Goal: Task Accomplishment & Management: Use online tool/utility

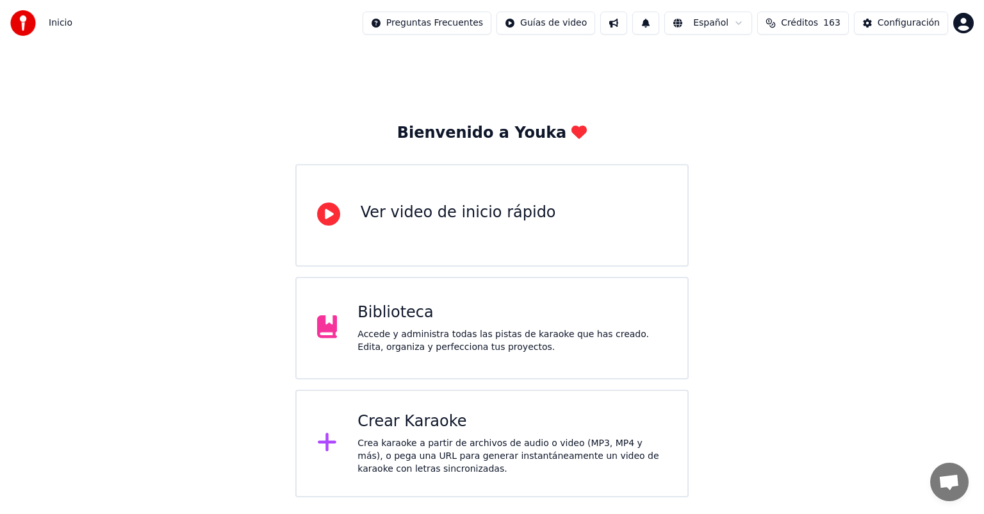
click at [382, 453] on div "Crea karaoke a partir de archivos de audio o video (MP3, MP4 y más), o pega una…" at bounding box center [511, 456] width 309 height 38
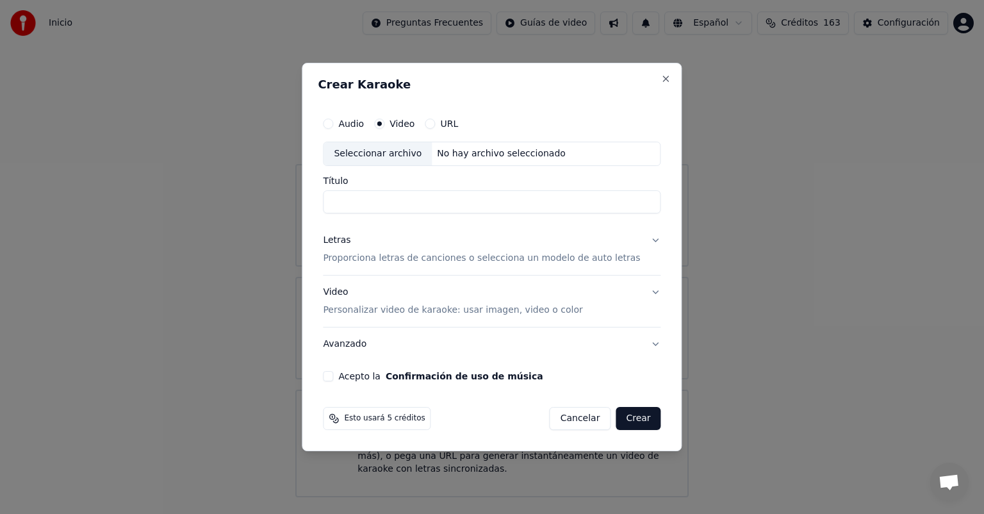
click at [333, 124] on button "Audio" at bounding box center [328, 123] width 10 height 10
click at [384, 126] on button "Video" at bounding box center [379, 123] width 10 height 10
click at [391, 152] on div "Seleccionar archivo" at bounding box center [377, 153] width 108 height 23
type input "**********"
click at [641, 240] on button "Letras Proporciona letras de canciones o selecciona un modelo de auto letras" at bounding box center [492, 249] width 338 height 51
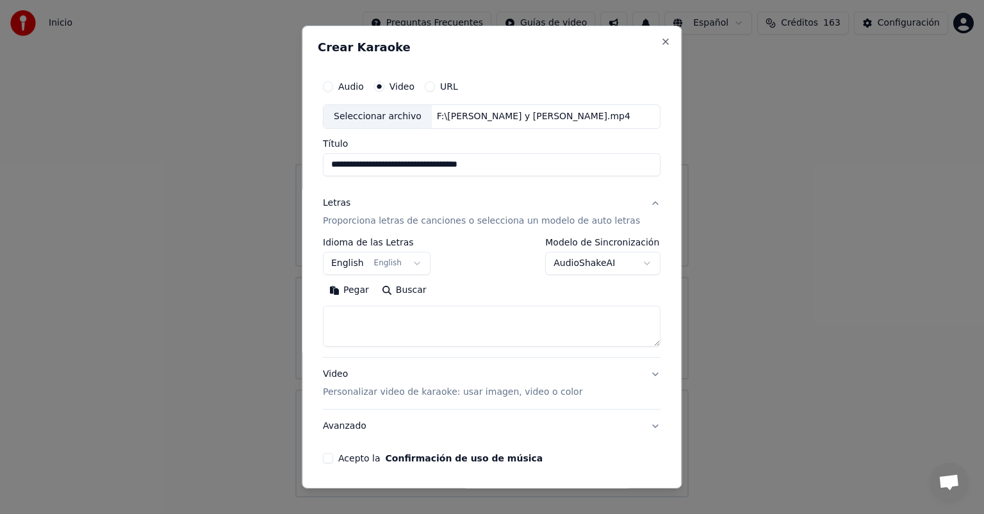
click at [415, 263] on button "English English" at bounding box center [377, 263] width 108 height 23
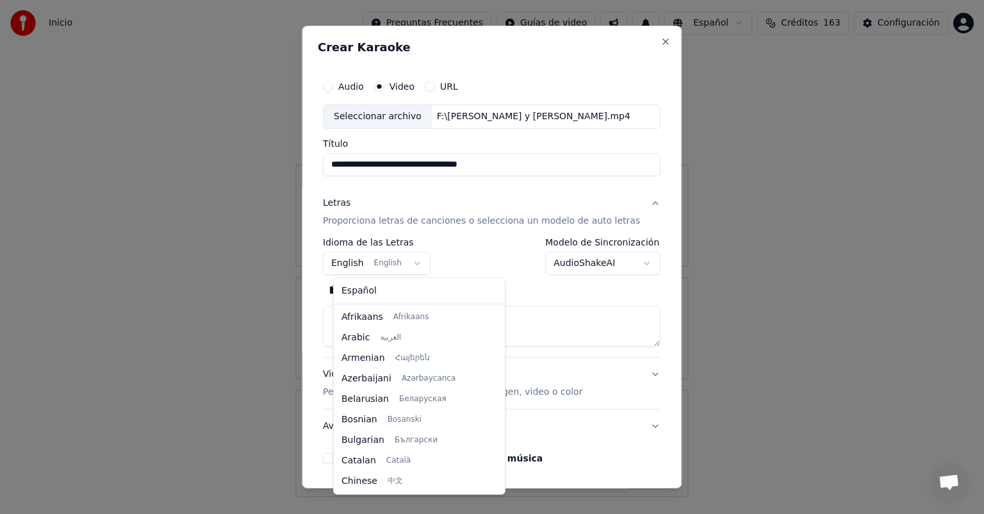
scroll to position [102, 0]
select select "**"
click at [357, 292] on div at bounding box center [492, 257] width 984 height 514
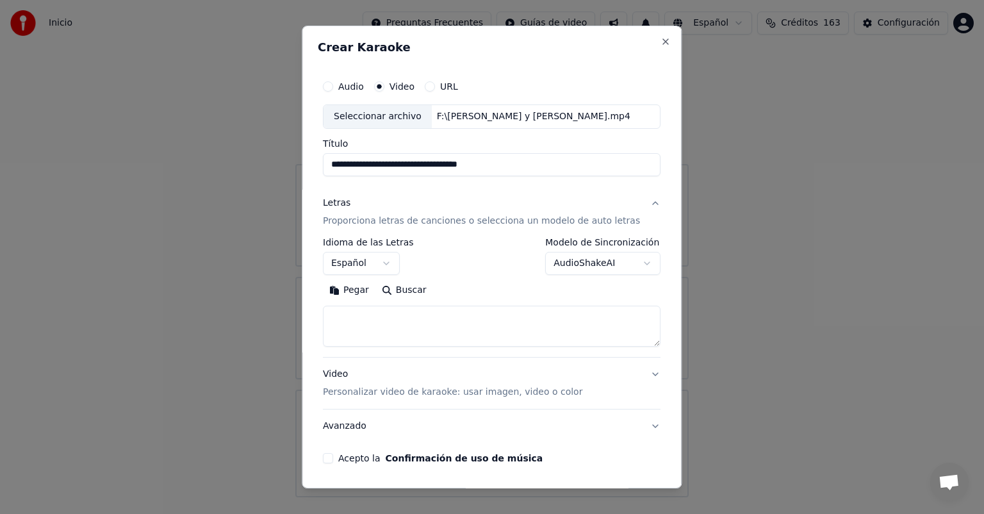
click at [629, 258] on button "AudioShakeAI" at bounding box center [603, 263] width 115 height 23
click at [629, 258] on div at bounding box center [492, 257] width 984 height 514
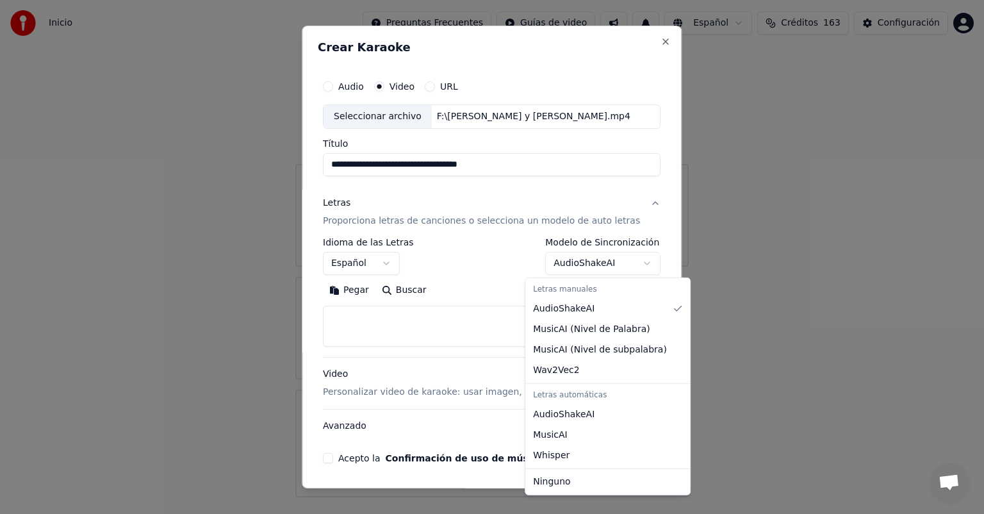
click at [626, 264] on body "**********" at bounding box center [492, 248] width 984 height 497
select select "****"
click at [555, 487] on div at bounding box center [492, 257] width 984 height 514
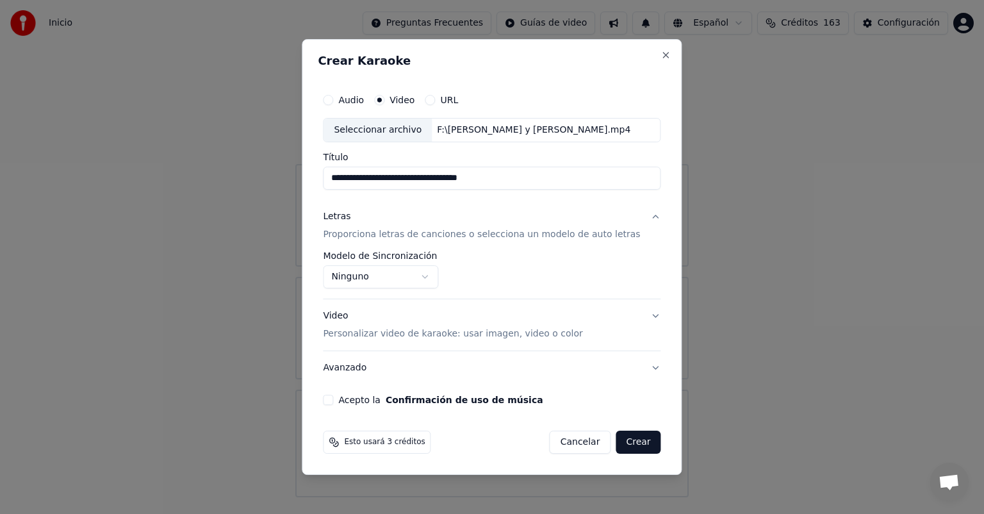
click at [637, 313] on button "Video Personalizar video de karaoke: usar imagen, video o color" at bounding box center [492, 324] width 338 height 51
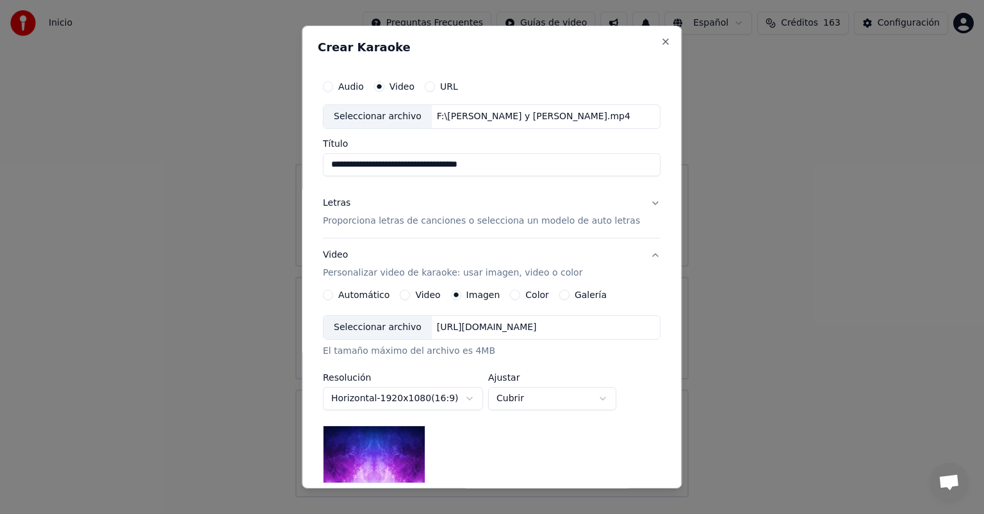
click at [391, 329] on div "Seleccionar archivo" at bounding box center [377, 327] width 108 height 23
click at [406, 295] on button "Video" at bounding box center [405, 295] width 10 height 10
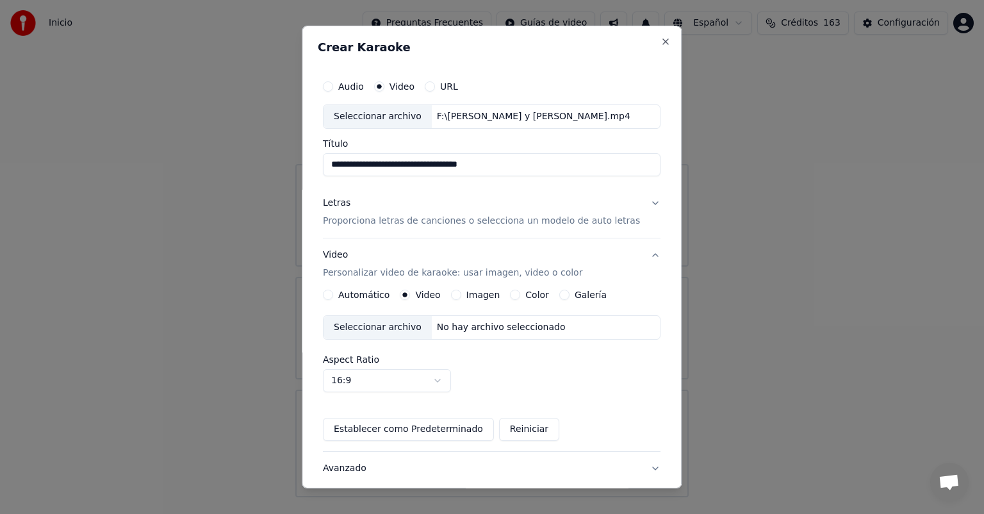
click at [370, 331] on div "Seleccionar archivo" at bounding box center [377, 327] width 108 height 23
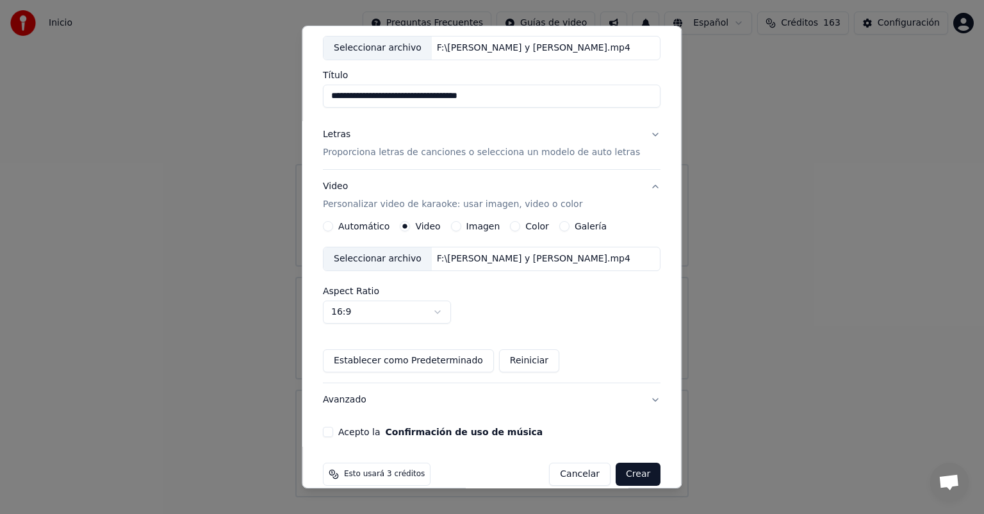
scroll to position [86, 0]
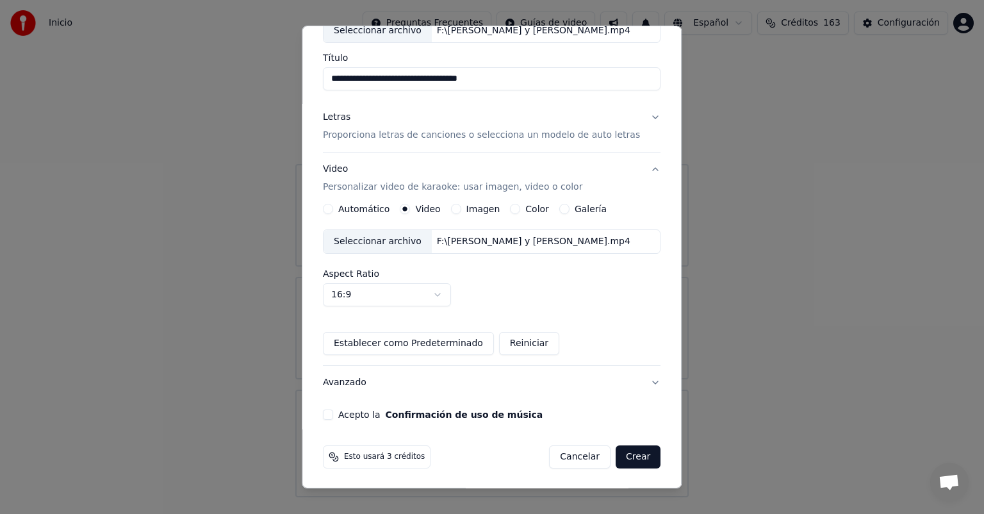
click at [333, 412] on button "Acepto la Confirmación de uso de música" at bounding box center [328, 414] width 10 height 10
click at [619, 459] on button "Crear" at bounding box center [638, 456] width 45 height 23
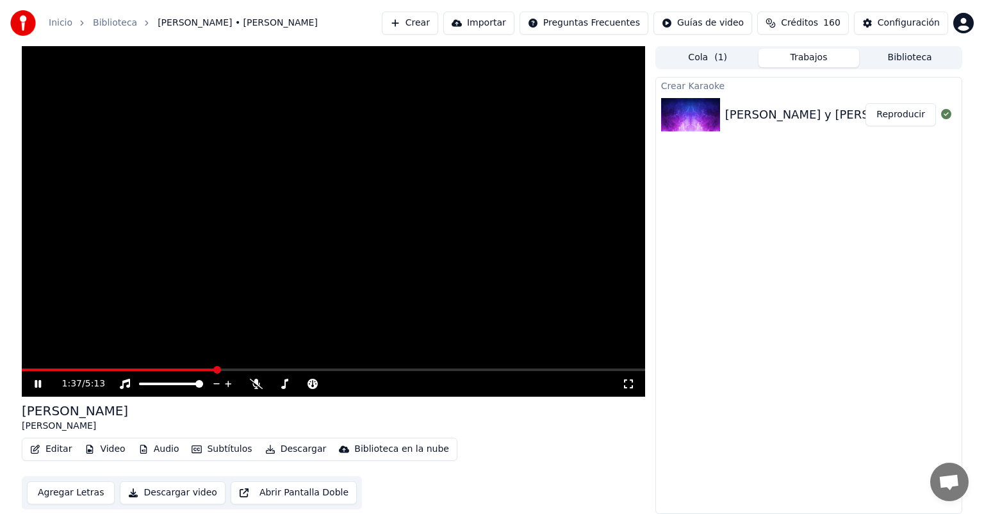
click at [289, 451] on button "Descargar" at bounding box center [296, 449] width 72 height 18
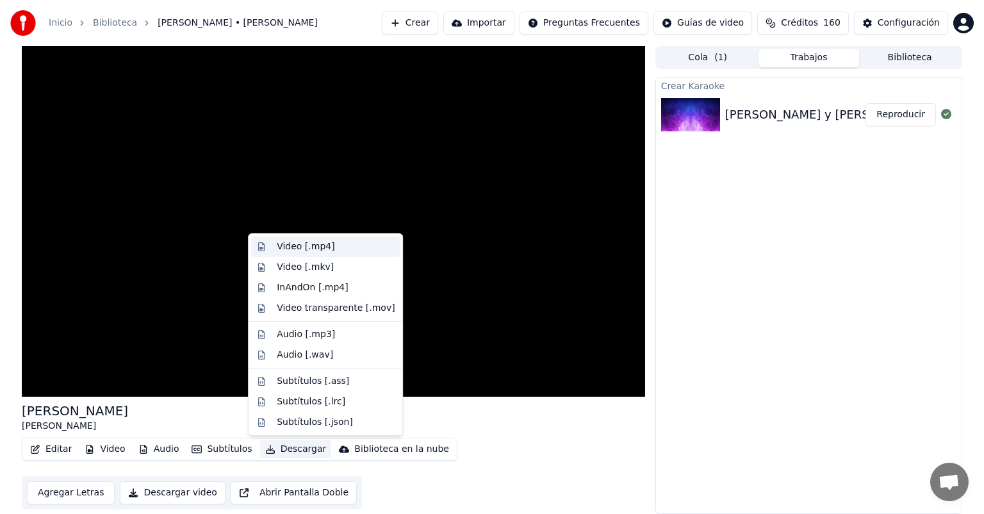
click at [292, 244] on div "Video [.mp4]" at bounding box center [306, 246] width 58 height 13
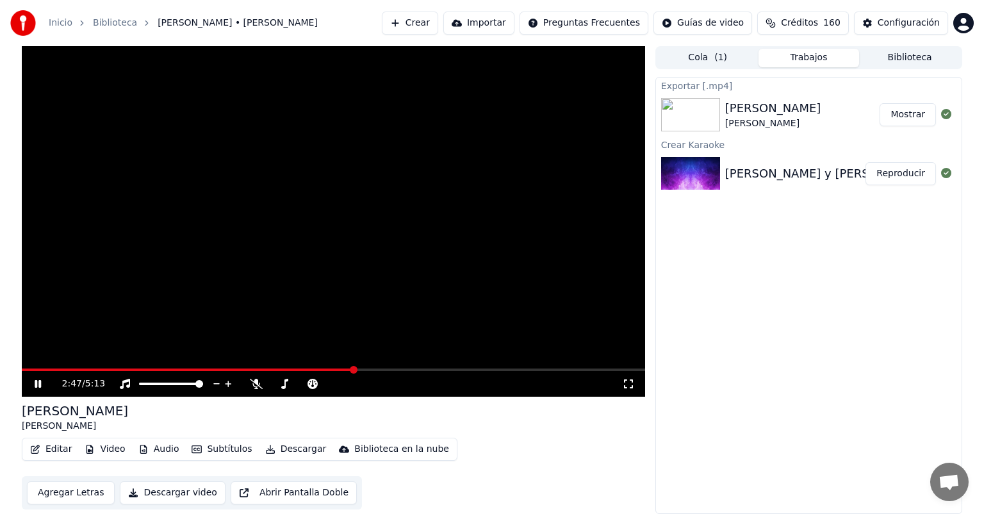
click at [910, 117] on button "Mostrar" at bounding box center [907, 114] width 56 height 23
click at [33, 384] on icon at bounding box center [47, 384] width 30 height 10
click at [847, 277] on div "Exportar [.mp4] Rey de Reyes Marco • Daniela Barrientos Mostrar Crear Karaoke R…" at bounding box center [808, 295] width 307 height 437
click at [438, 27] on button "Crear" at bounding box center [410, 23] width 56 height 23
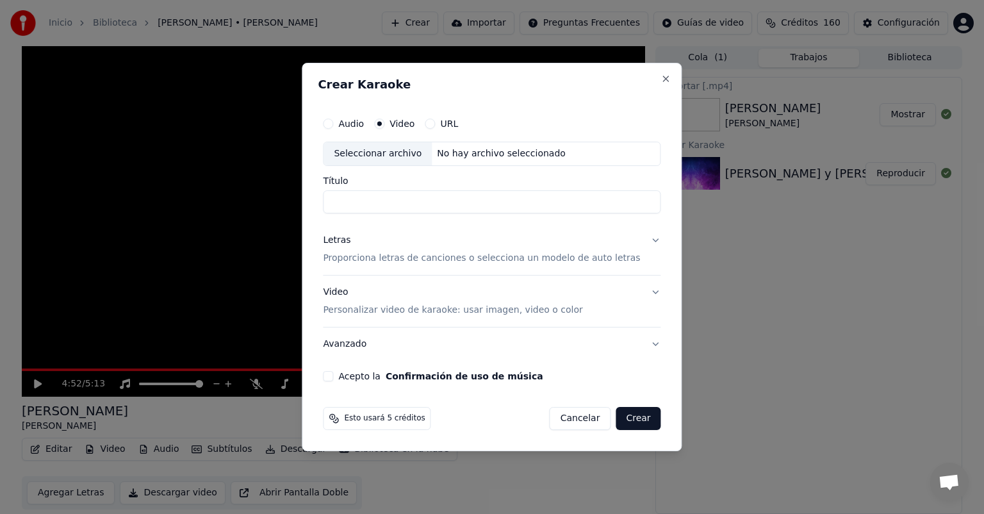
click at [400, 154] on div "Seleccionar archivo" at bounding box center [377, 153] width 108 height 23
type input "**********"
click at [645, 240] on button "Letras Proporciona letras de canciones o selecciona un modelo de auto letras" at bounding box center [492, 249] width 338 height 51
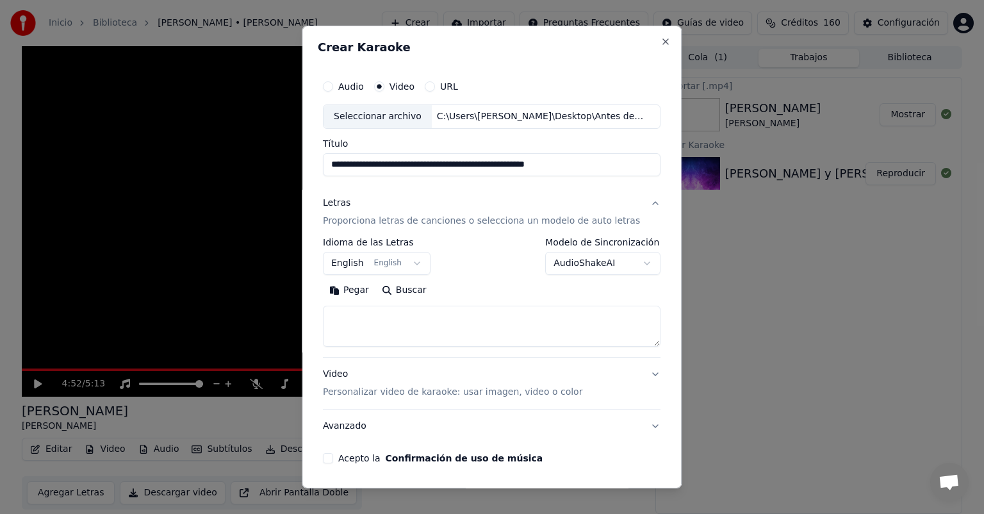
click at [418, 260] on button "English English" at bounding box center [377, 263] width 108 height 23
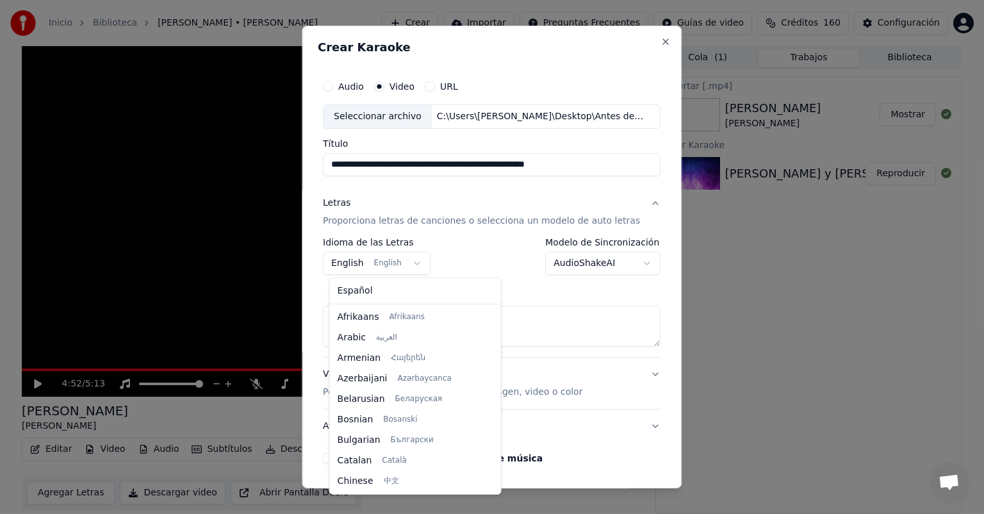
scroll to position [102, 0]
select select "**"
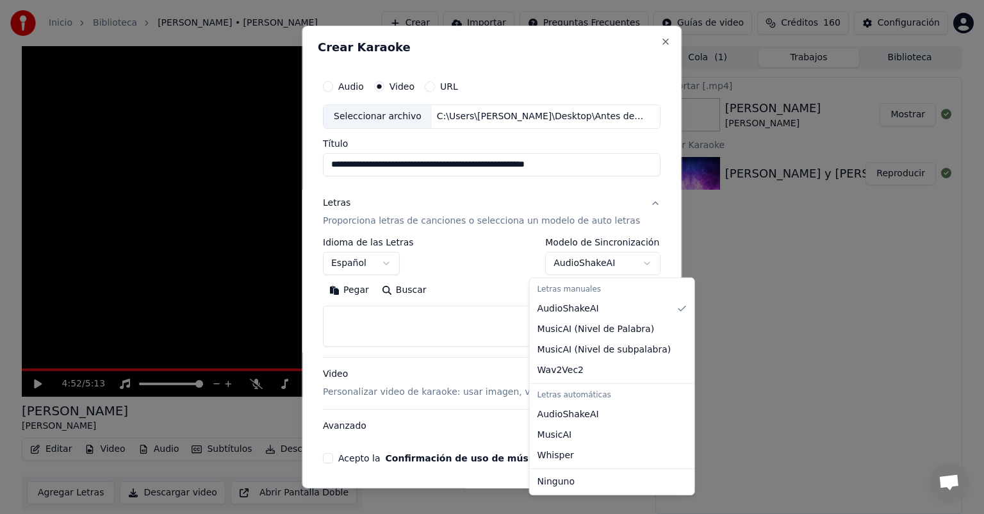
click at [631, 265] on body "**********" at bounding box center [492, 257] width 984 height 514
select select "****"
click at [567, 484] on div at bounding box center [492, 257] width 984 height 514
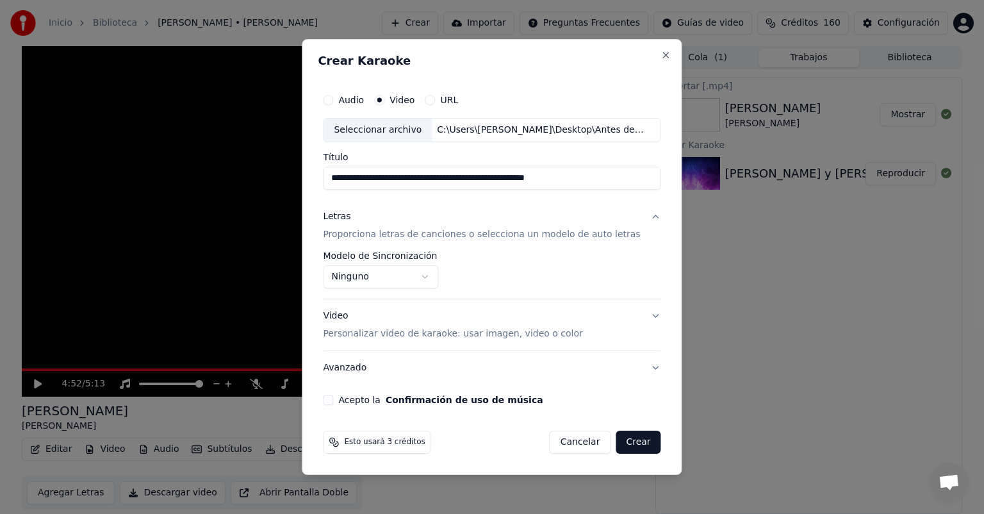
click at [644, 316] on button "Video Personalizar video de karaoke: usar imagen, video o color" at bounding box center [492, 324] width 338 height 51
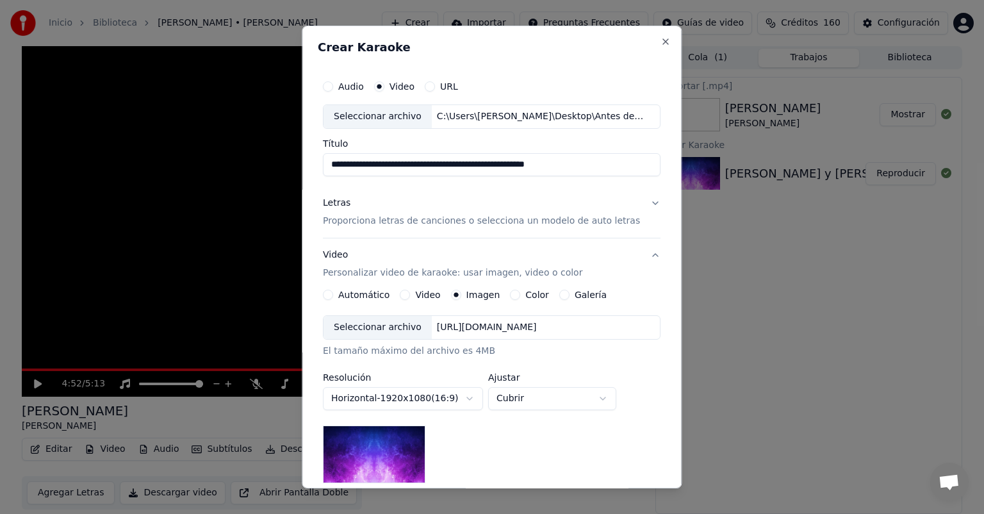
click at [409, 294] on button "Video" at bounding box center [405, 295] width 10 height 10
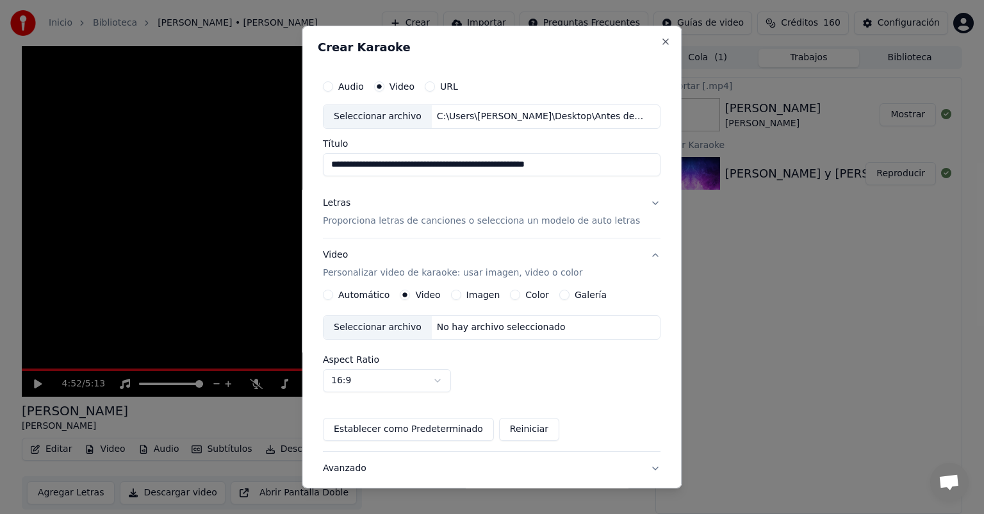
click at [372, 324] on div "Seleccionar archivo" at bounding box center [377, 327] width 108 height 23
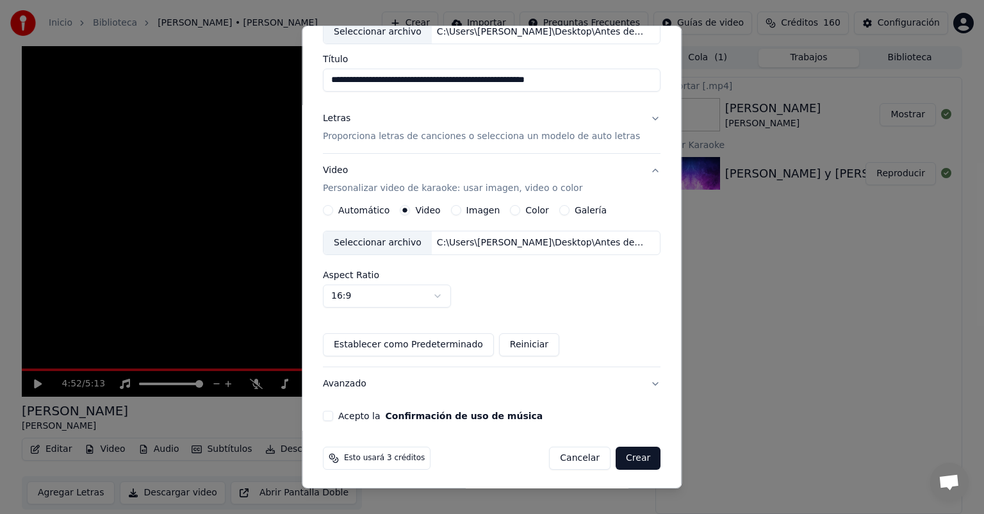
scroll to position [86, 0]
click at [333, 415] on button "Acepto la Confirmación de uso de música" at bounding box center [328, 414] width 10 height 10
click at [626, 459] on button "Crear" at bounding box center [638, 456] width 45 height 23
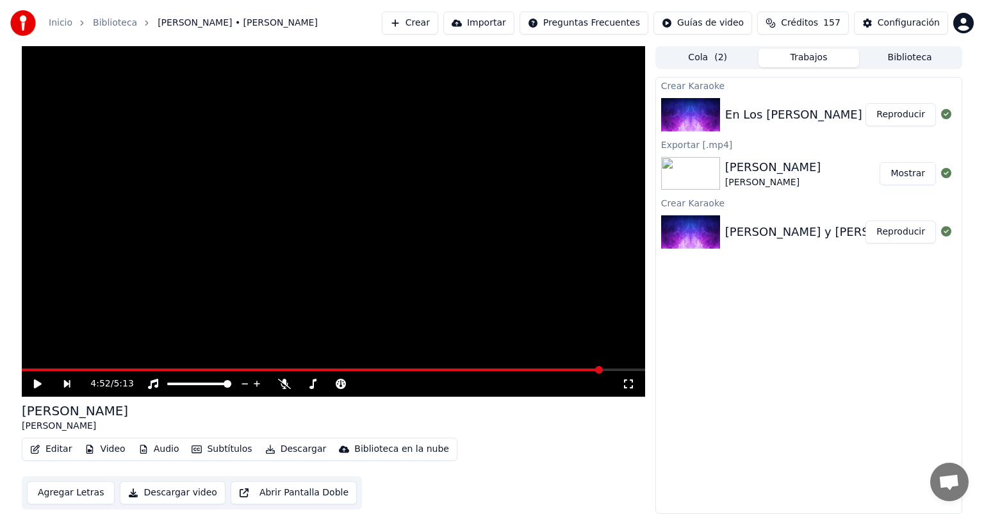
click at [37, 381] on icon at bounding box center [38, 383] width 8 height 9
click at [902, 117] on button "Reproducir" at bounding box center [900, 114] width 70 height 23
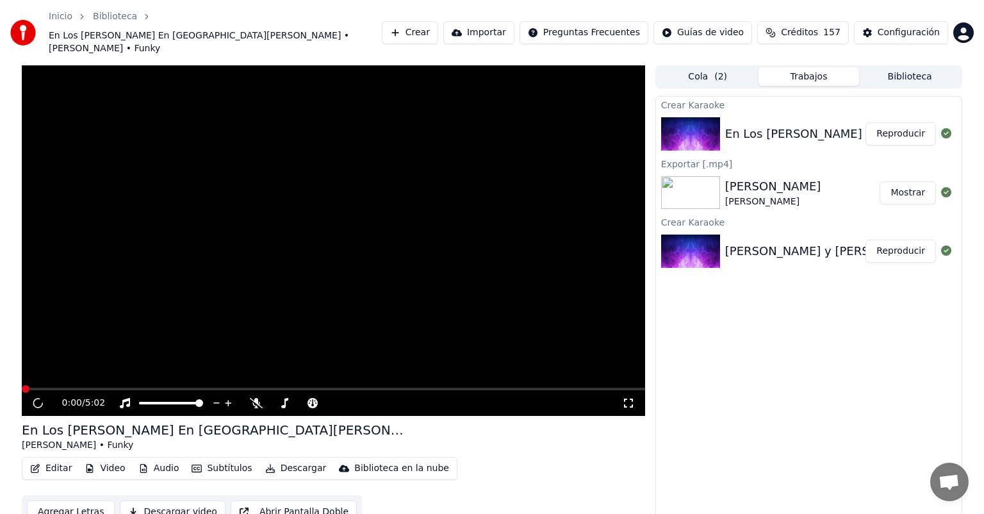
click at [894, 122] on button "Reproducir" at bounding box center [900, 133] width 70 height 23
click at [39, 395] on icon at bounding box center [37, 403] width 17 height 17
click at [810, 341] on div "Crear Karaoke En Los Montes En Los Valles _ Letra - Marcos Witt, Ft. Funky Repr…" at bounding box center [808, 314] width 307 height 437
click at [894, 122] on button "Reproducir" at bounding box center [900, 133] width 70 height 23
click at [557, 461] on div "Editar Video Audio Subtítulos Descargar Biblioteca en la nube Agregar Letras De…" at bounding box center [333, 493] width 623 height 72
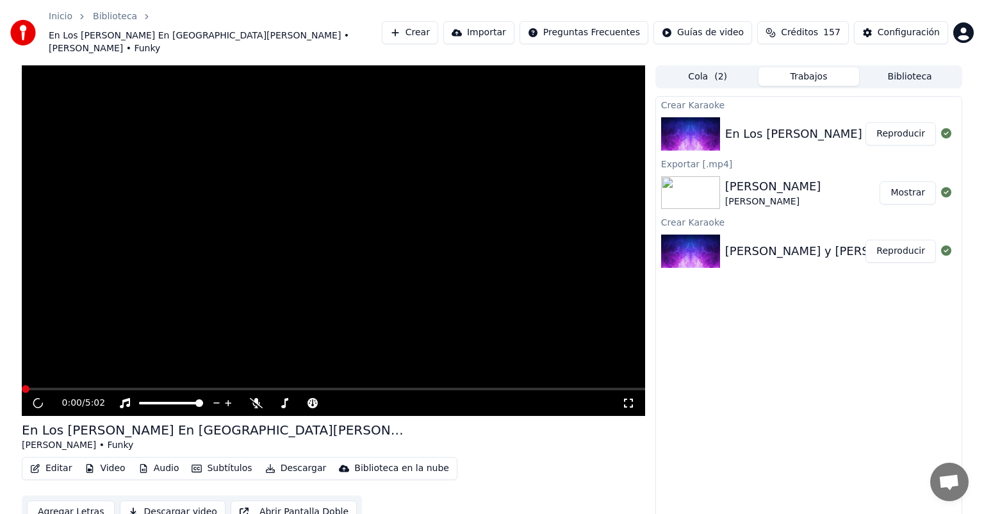
click at [719, 417] on div "Crear Karaoke En Los Montes En Los Valles _ Letra - Marcos Witt, Ft. Funky Repr…" at bounding box center [808, 314] width 307 height 437
click at [281, 459] on button "Descargar" at bounding box center [296, 468] width 72 height 18
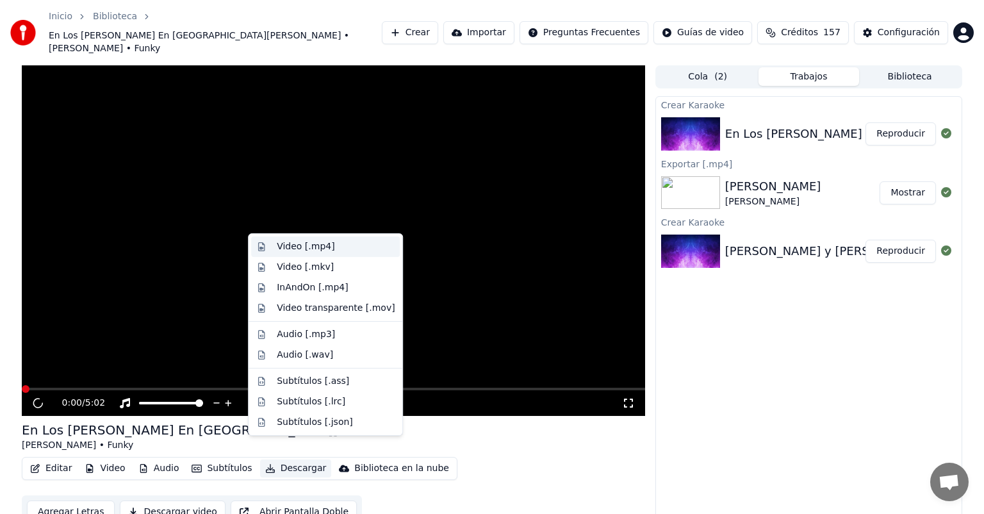
click at [281, 242] on div "Video [.mp4]" at bounding box center [306, 246] width 58 height 13
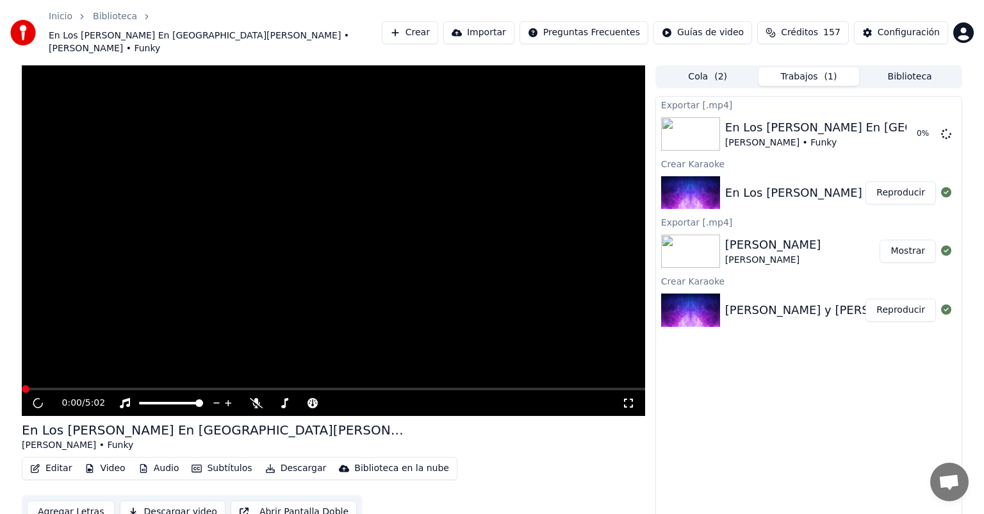
click at [820, 453] on div "Exportar [.mp4] En Los Montes En Los Valles Marcos Witt • Funky 0 % Crear Karao…" at bounding box center [808, 314] width 307 height 437
click at [890, 298] on button "Reproducir" at bounding box center [900, 309] width 70 height 23
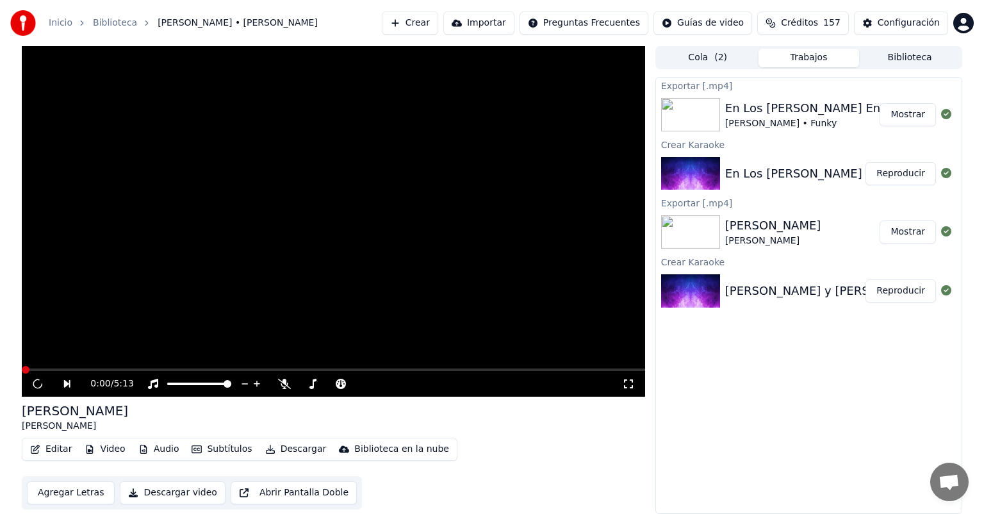
click at [902, 114] on button "Mostrar" at bounding box center [907, 114] width 56 height 23
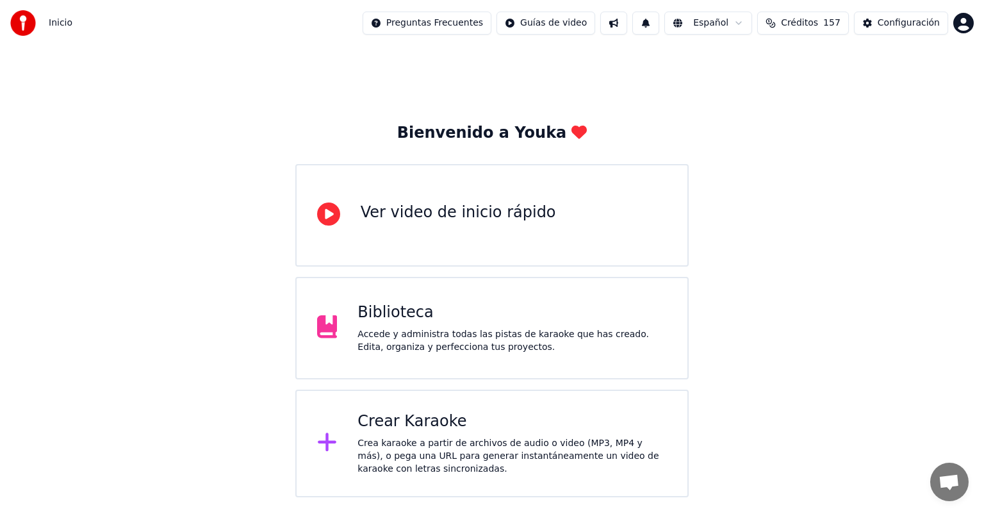
click at [403, 444] on div "Crea karaoke a partir de archivos de audio o video (MP3, MP4 y más), o pega una…" at bounding box center [511, 456] width 309 height 38
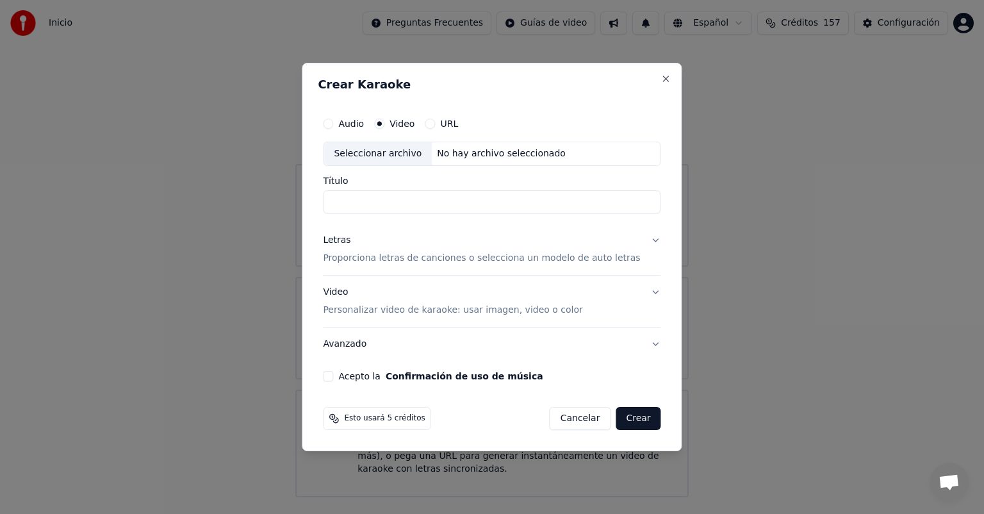
click at [386, 153] on div "Seleccionar archivo" at bounding box center [377, 153] width 108 height 23
type input "**********"
click at [644, 242] on button "Letras Proporciona letras de canciones o selecciona un modelo de auto letras" at bounding box center [492, 249] width 338 height 51
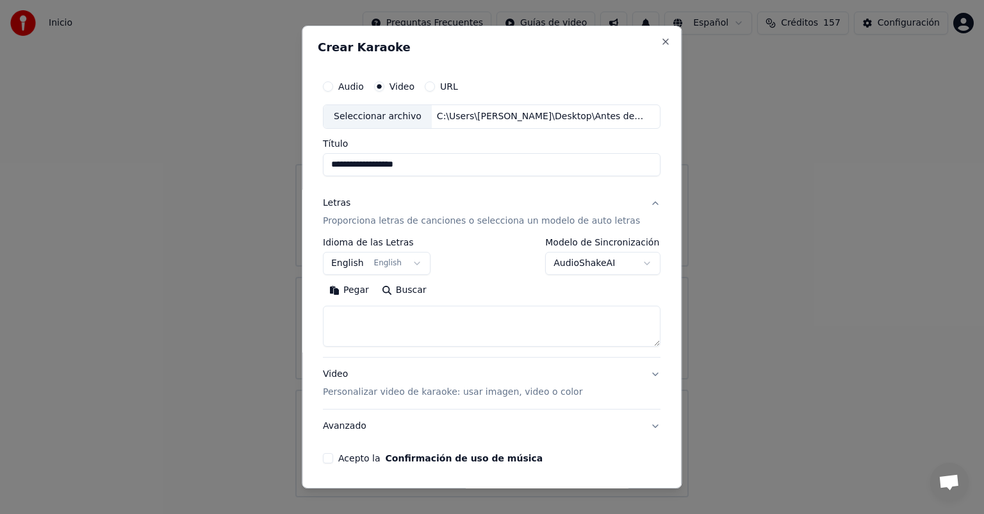
click at [630, 264] on body "**********" at bounding box center [492, 248] width 984 height 497
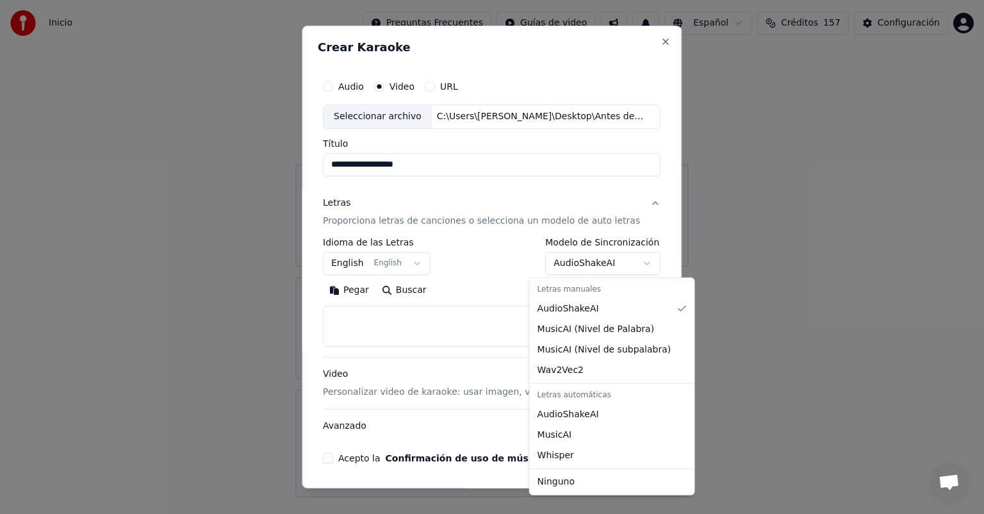
select select "****"
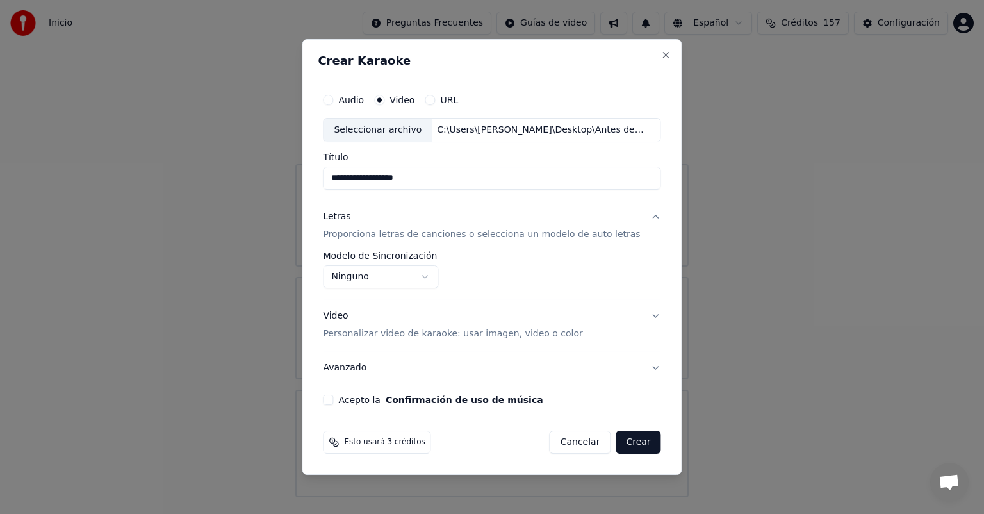
click at [643, 316] on button "Video Personalizar video de karaoke: usar imagen, video o color" at bounding box center [492, 324] width 338 height 51
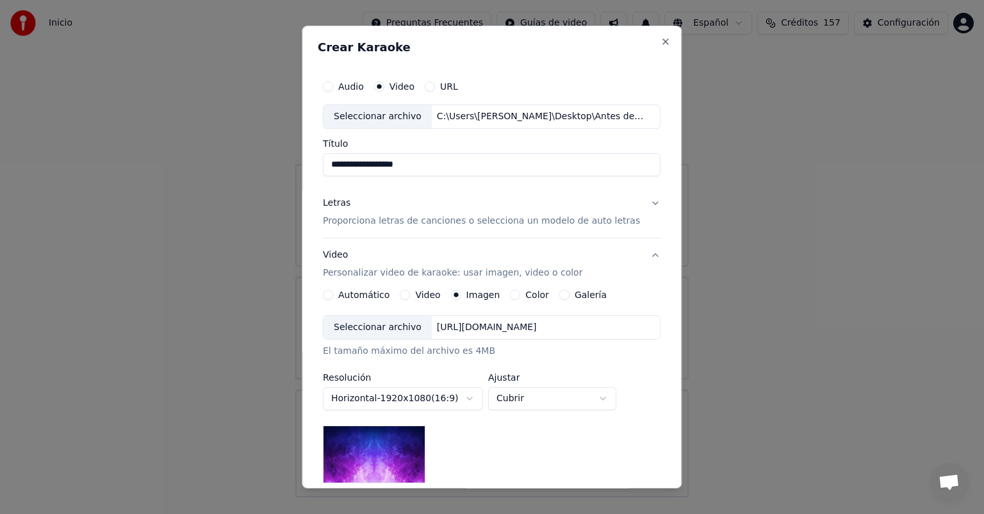
click at [409, 295] on button "Video" at bounding box center [405, 295] width 10 height 10
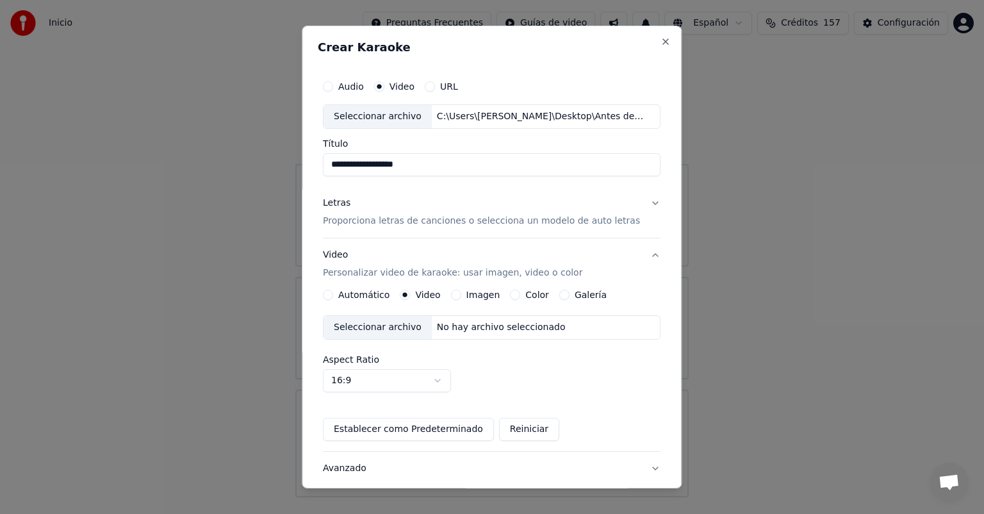
click at [383, 328] on div "Seleccionar archivo" at bounding box center [377, 327] width 108 height 23
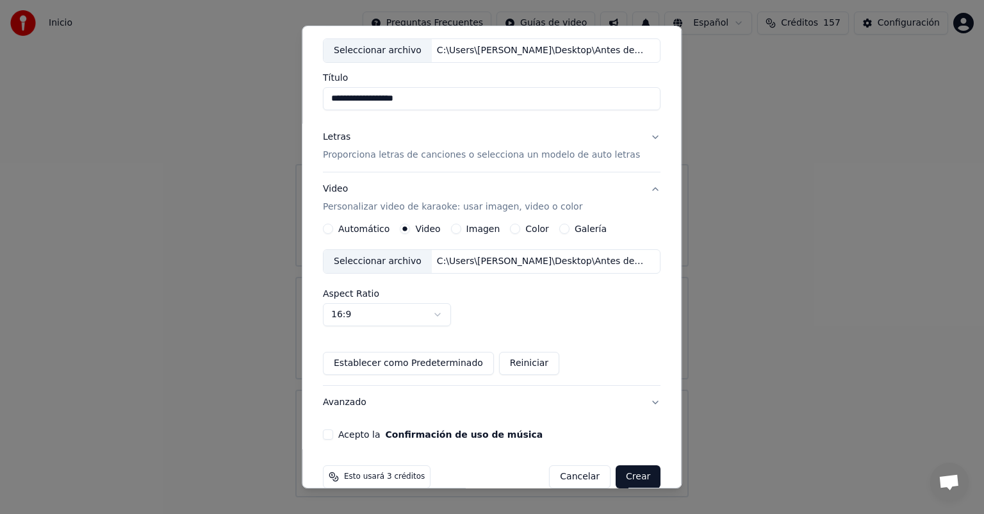
scroll to position [86, 0]
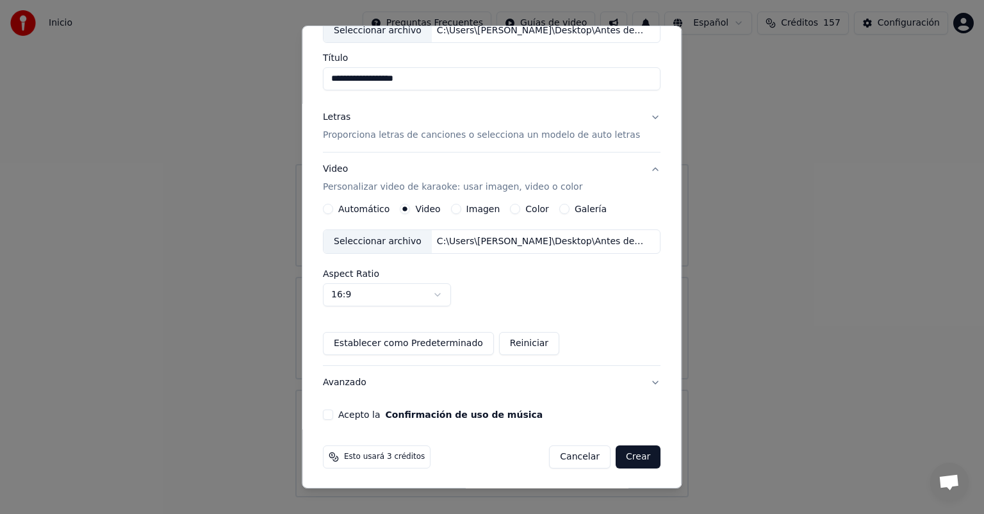
click at [333, 418] on button "Acepto la Confirmación de uso de música" at bounding box center [328, 414] width 10 height 10
click at [625, 453] on button "Crear" at bounding box center [638, 456] width 45 height 23
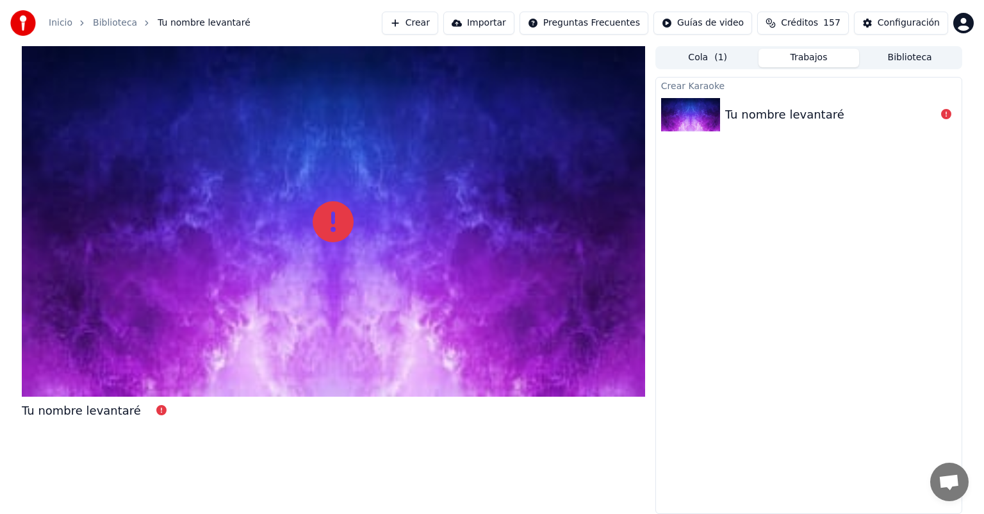
click at [767, 121] on div "Tu nombre levantaré" at bounding box center [784, 115] width 119 height 18
click at [179, 429] on div "Tu nombre levantaré" at bounding box center [333, 280] width 623 height 468
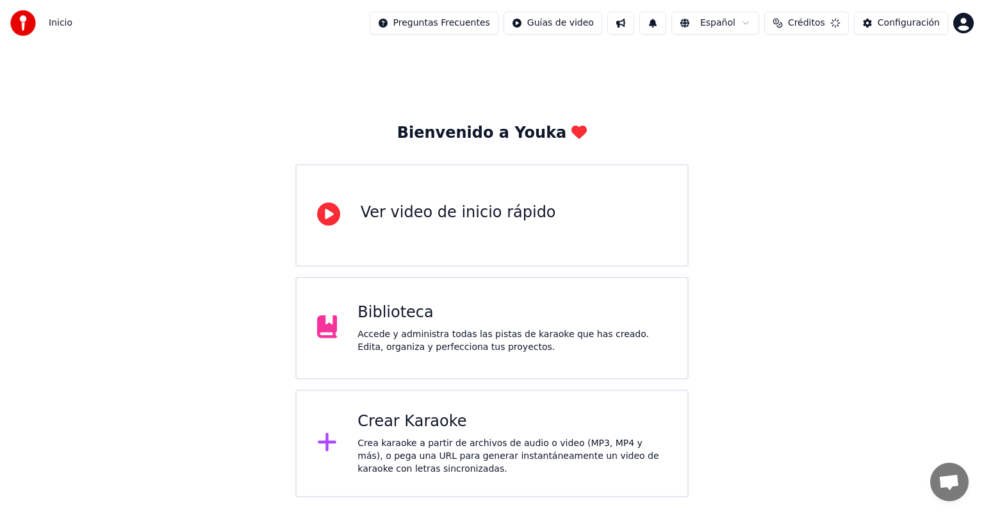
click at [405, 435] on div "Crear Karaoke Crea karaoke a partir de archivos de audio o video (MP3, MP4 y má…" at bounding box center [511, 443] width 309 height 64
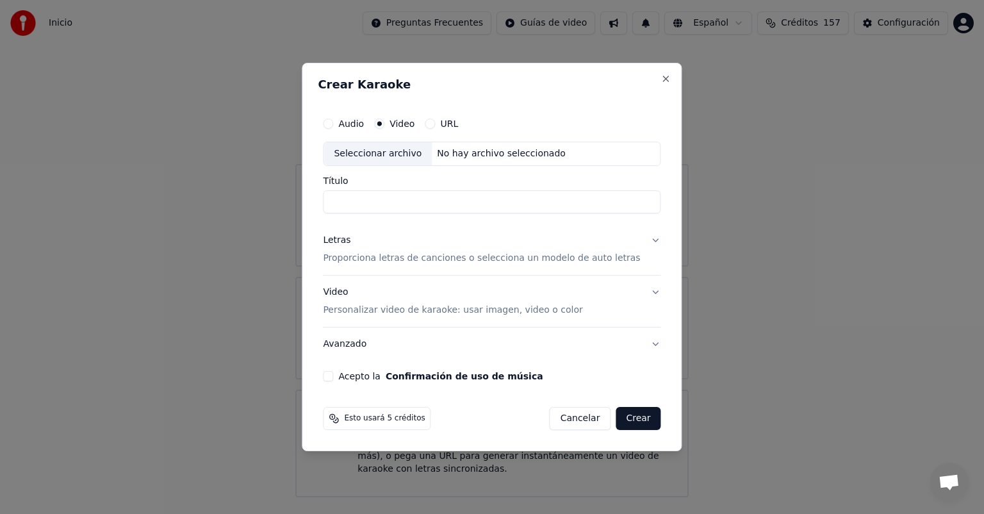
click at [379, 158] on div "Seleccionar archivo" at bounding box center [377, 153] width 108 height 23
type input "**********"
click at [644, 242] on button "Letras Proporciona letras de canciones o selecciona un modelo de auto letras" at bounding box center [492, 249] width 338 height 51
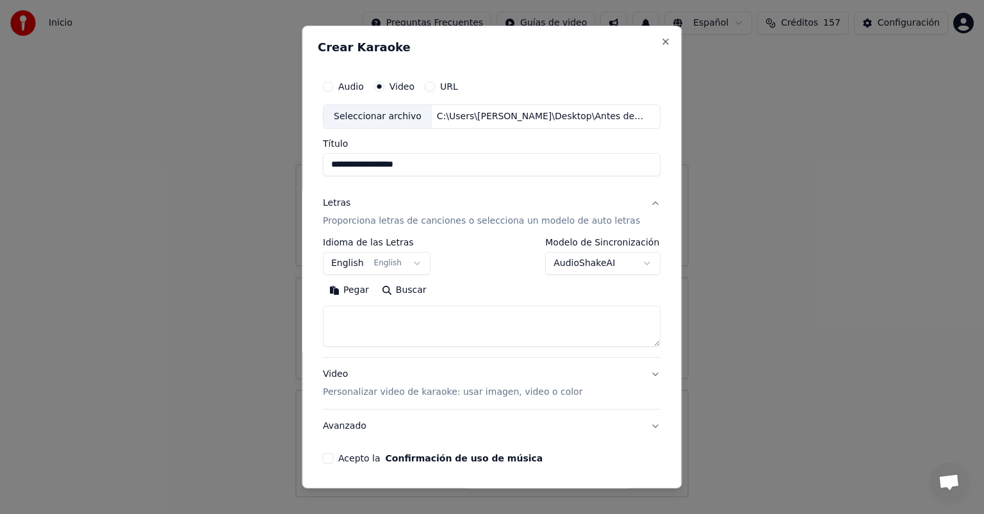
click at [630, 262] on body "**********" at bounding box center [492, 248] width 984 height 497
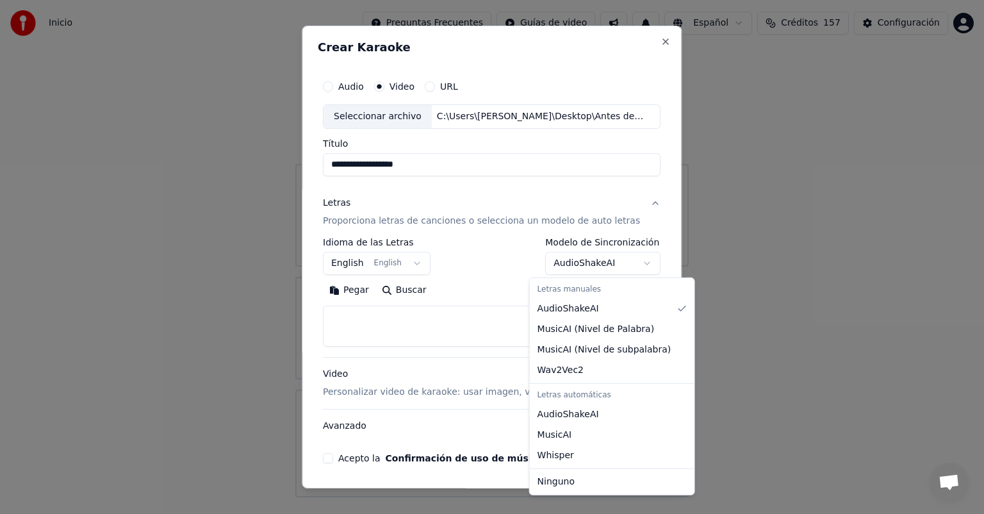
select select "****"
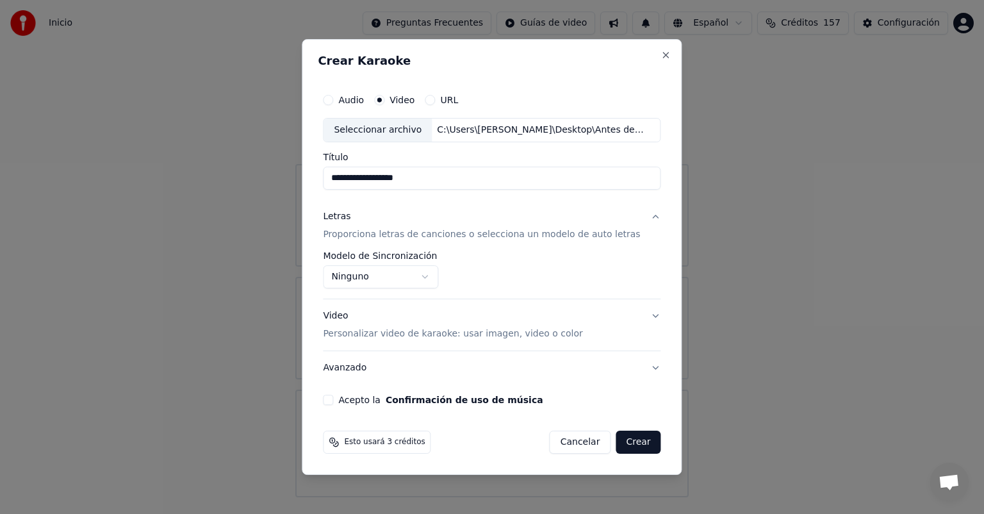
click at [638, 316] on button "Video Personalizar video de karaoke: usar imagen, video o color" at bounding box center [492, 324] width 338 height 51
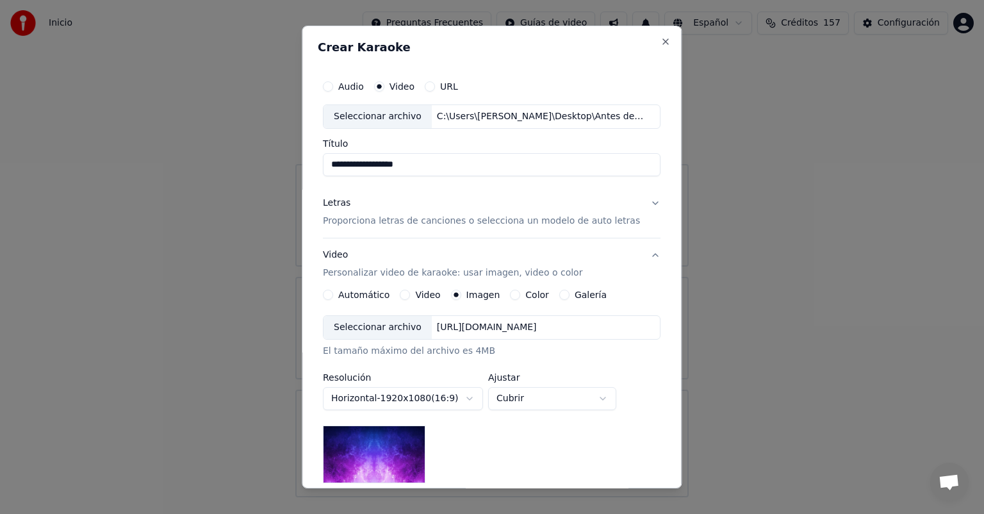
click at [409, 293] on button "Video" at bounding box center [405, 295] width 10 height 10
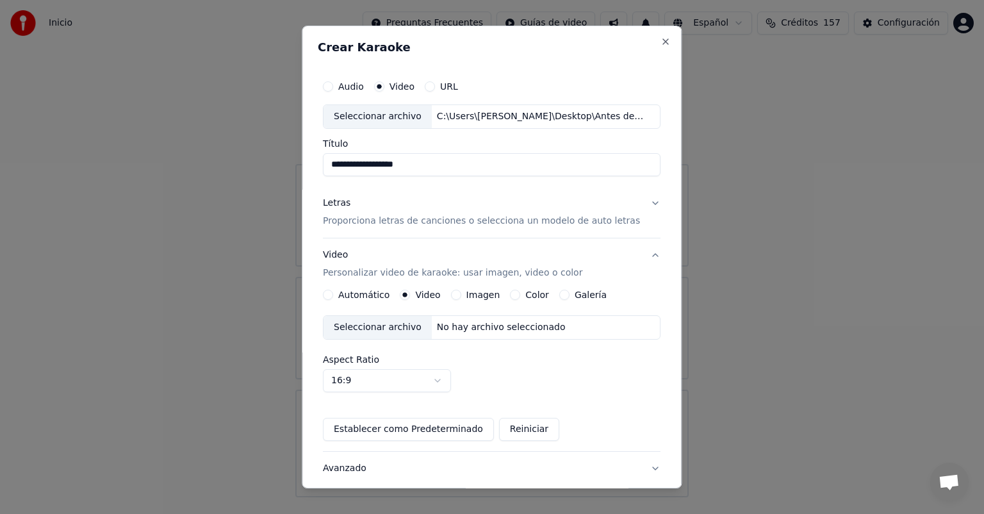
click at [384, 325] on div "Seleccionar archivo" at bounding box center [377, 327] width 108 height 23
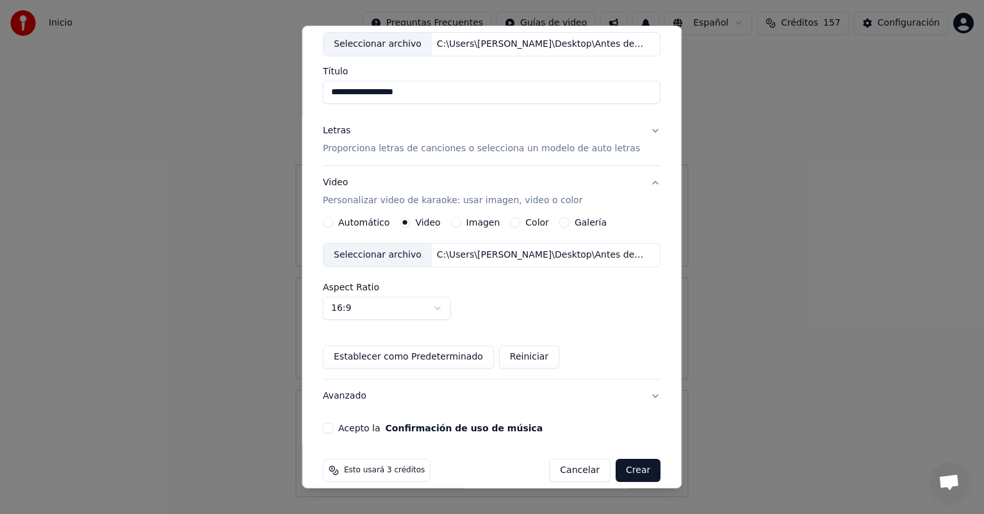
scroll to position [83, 0]
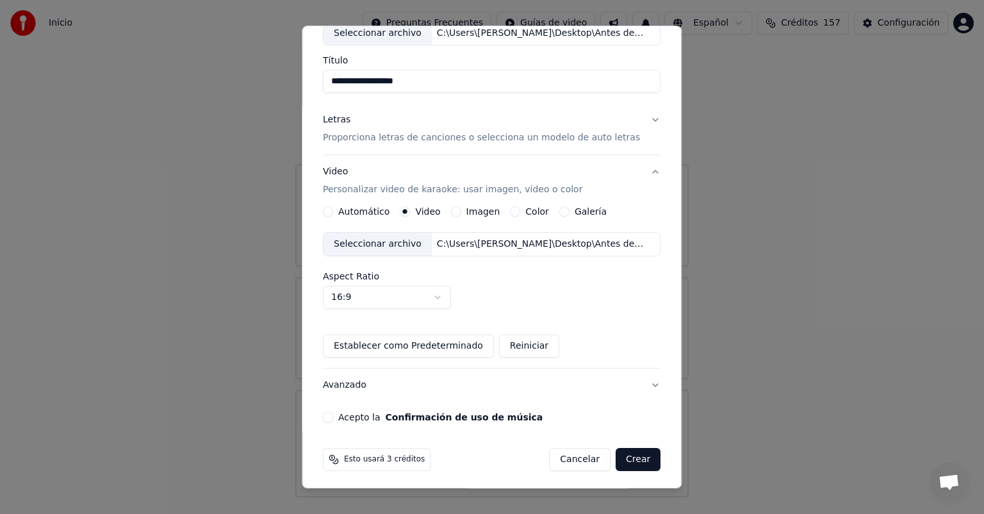
drag, startPoint x: 336, startPoint y: 416, endPoint x: 361, endPoint y: 414, distance: 25.7
click at [333, 416] on button "Acepto la Confirmación de uso de música" at bounding box center [328, 417] width 10 height 10
click at [623, 456] on button "Crear" at bounding box center [638, 459] width 45 height 23
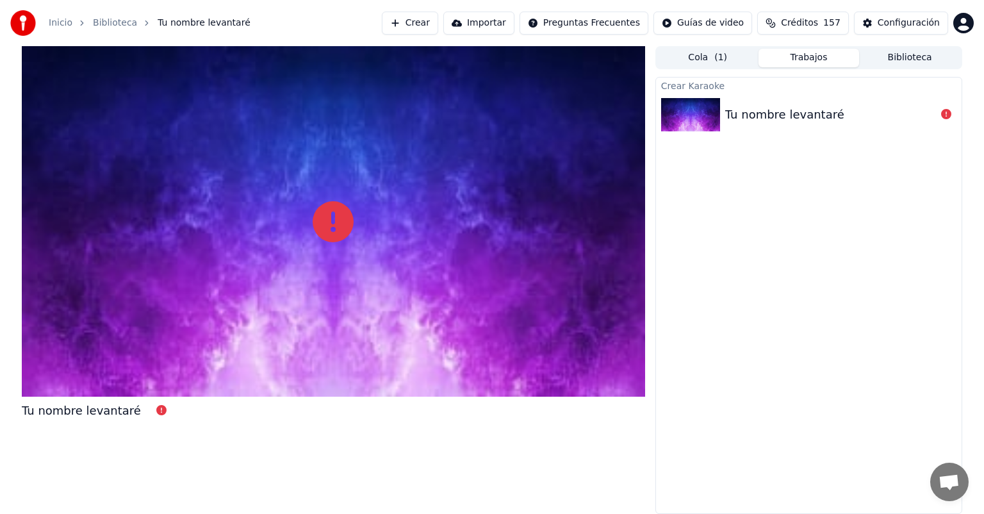
click at [692, 62] on button "Cola ( 1 )" at bounding box center [707, 58] width 101 height 19
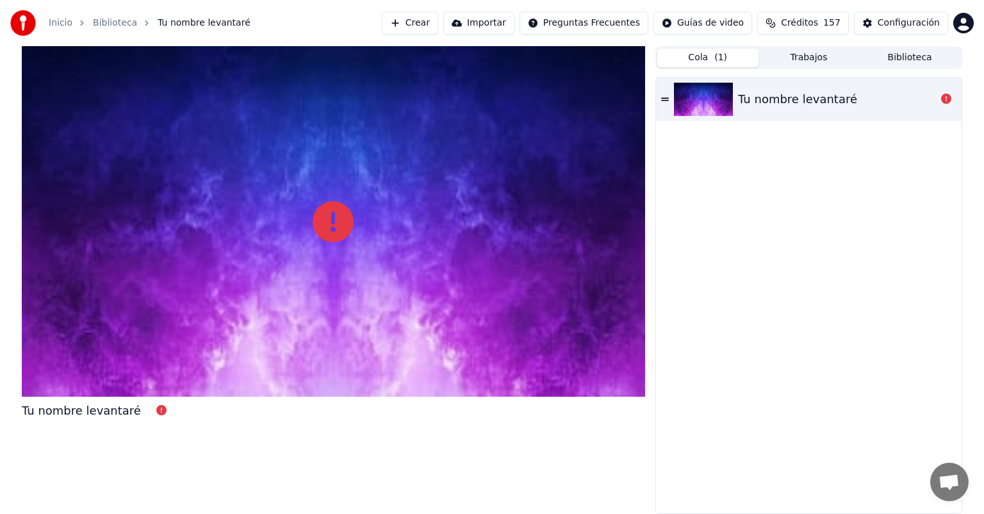
click at [826, 99] on div "Tu nombre levantaré" at bounding box center [797, 99] width 119 height 18
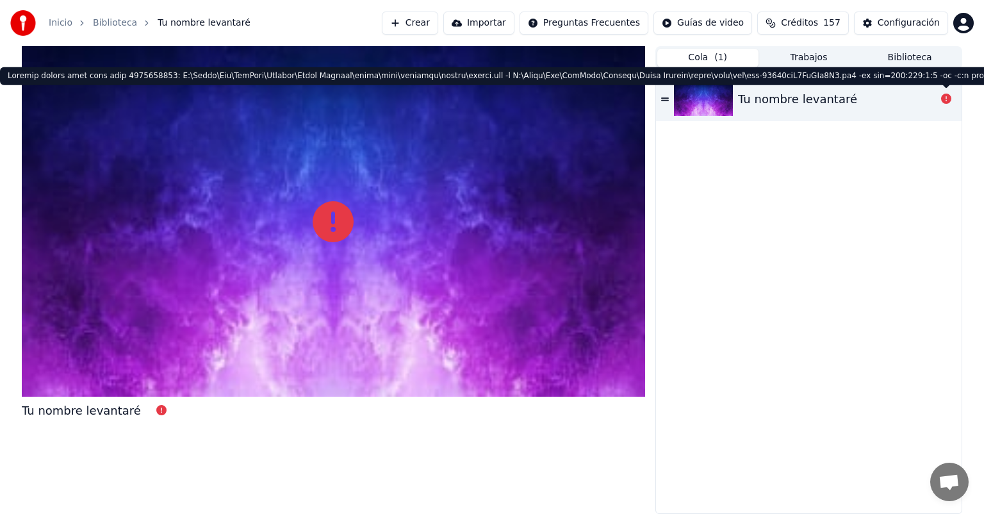
click at [947, 101] on icon at bounding box center [946, 99] width 10 height 10
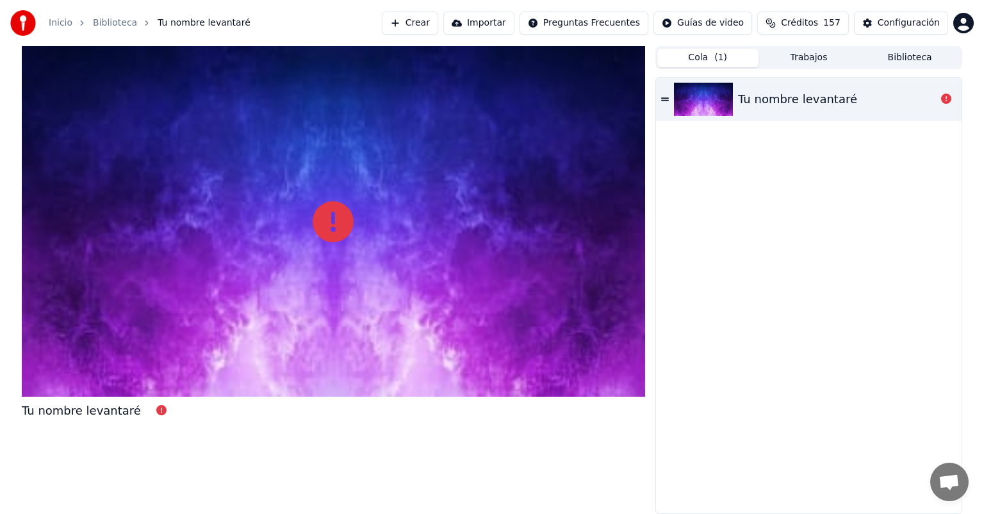
click at [931, 161] on div "Tu nombre levantaré" at bounding box center [809, 296] width 306 height 436
click at [194, 433] on div "Tu nombre levantaré" at bounding box center [333, 280] width 623 height 468
click at [712, 59] on button "Cola ( 1 )" at bounding box center [707, 58] width 101 height 19
